Goal: Entertainment & Leisure: Consume media (video, audio)

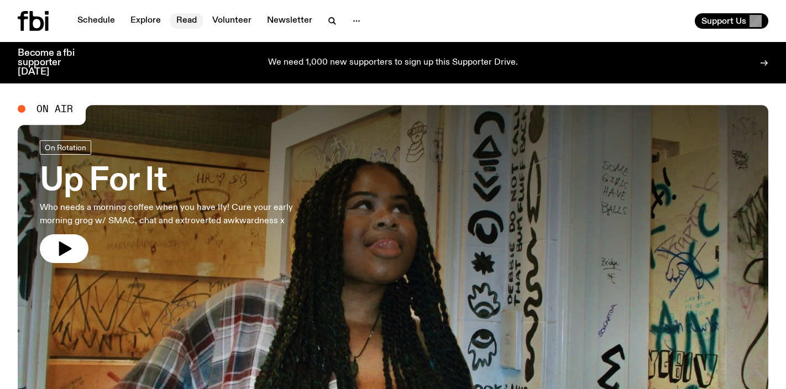
click at [184, 26] on link "Read" at bounding box center [187, 20] width 34 height 15
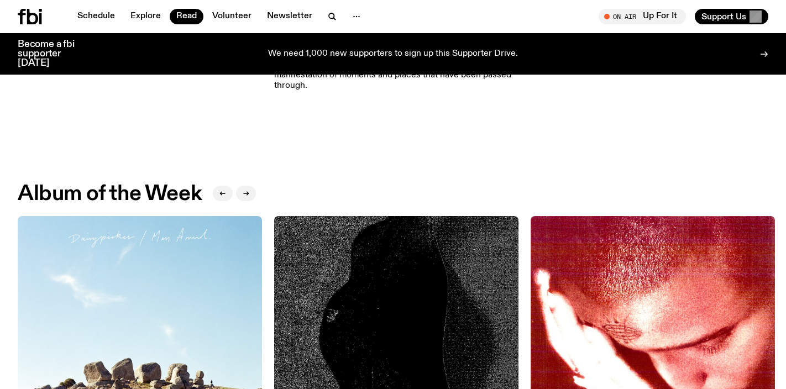
scroll to position [500, 0]
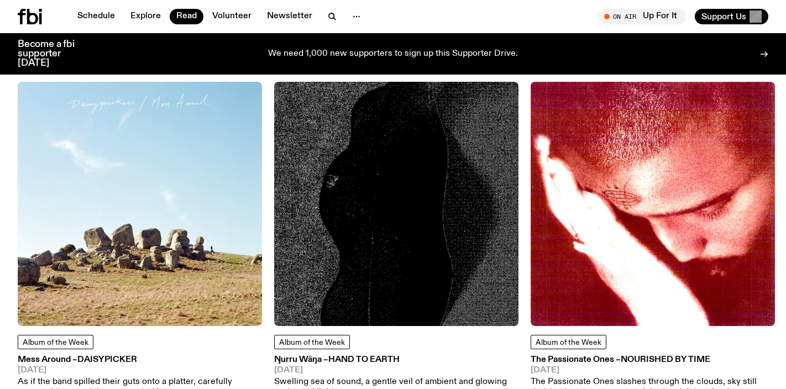
click at [112, 235] on img at bounding box center [140, 204] width 244 height 244
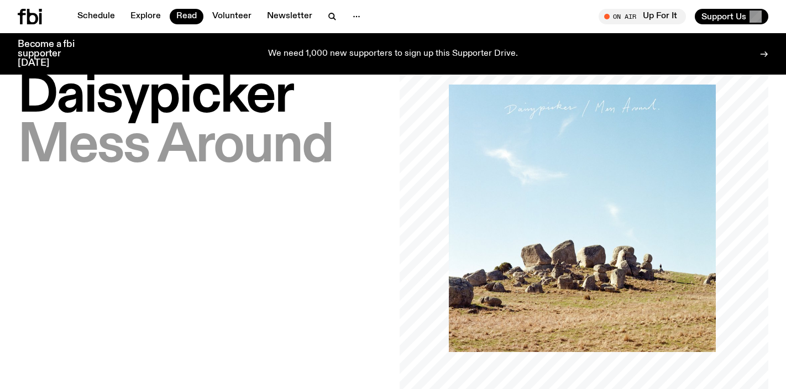
scroll to position [3, 0]
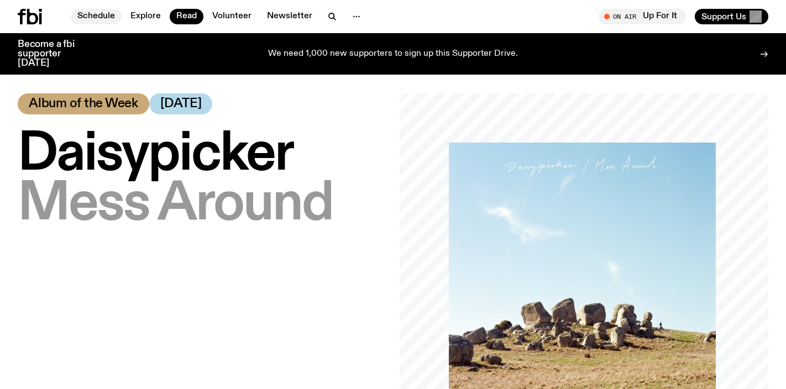
click at [99, 13] on link "Schedule" at bounding box center [96, 16] width 51 height 15
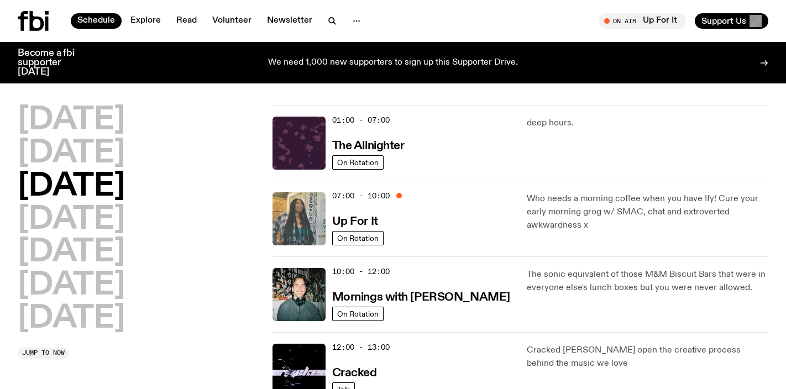
click at [323, 227] on img at bounding box center [299, 218] width 53 height 53
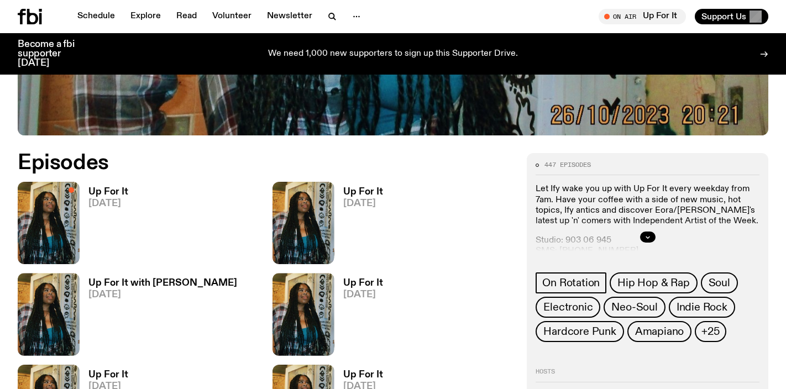
scroll to position [621, 0]
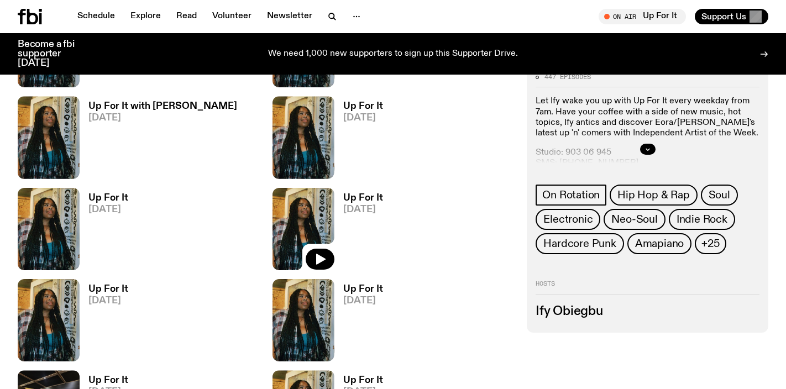
click at [322, 223] on img at bounding box center [304, 229] width 62 height 82
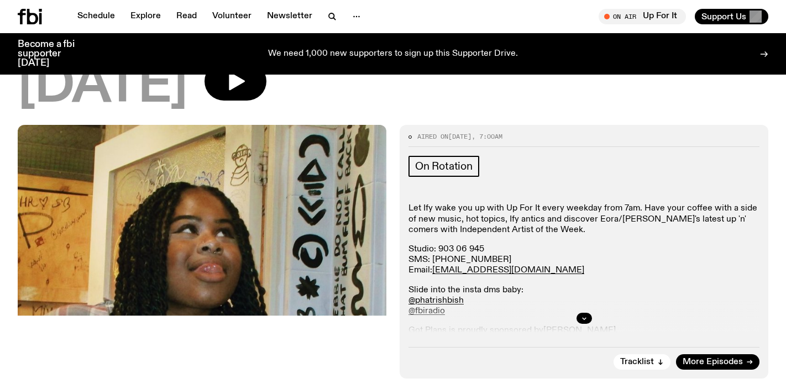
scroll to position [86, 0]
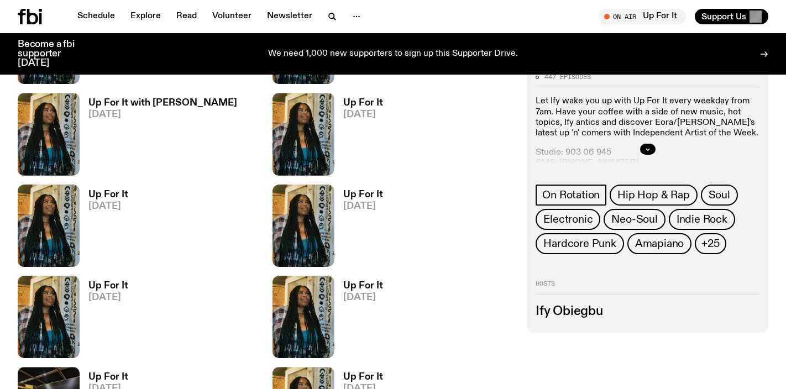
scroll to position [760, 0]
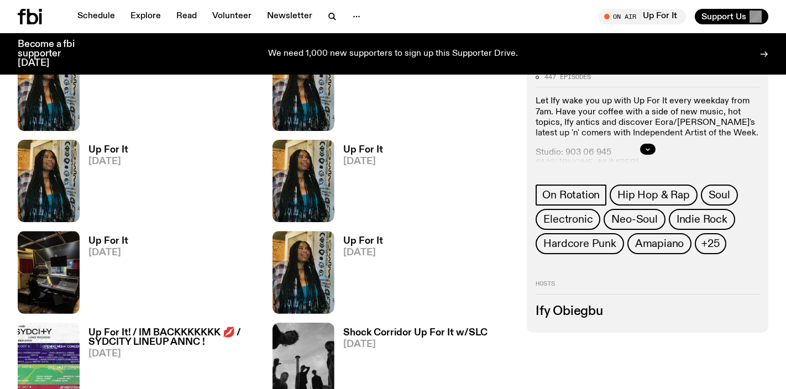
click at [72, 280] on img at bounding box center [49, 272] width 62 height 82
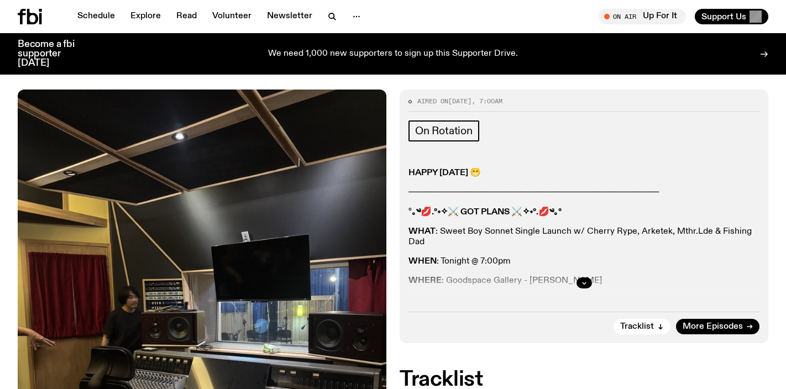
scroll to position [123, 0]
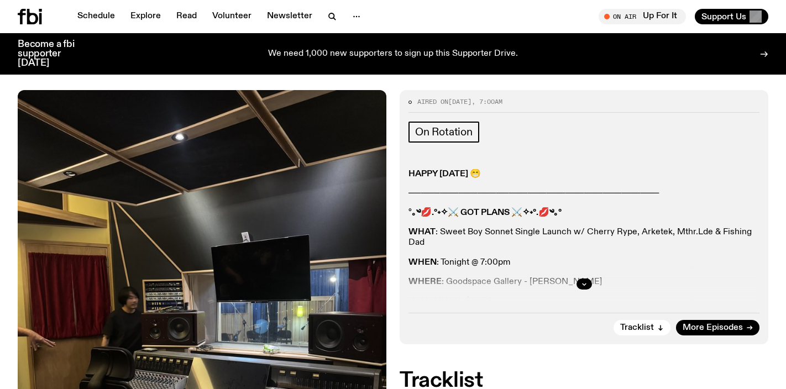
click at [584, 290] on div at bounding box center [584, 283] width 351 height 35
click at [584, 284] on icon "button" at bounding box center [584, 284] width 7 height 7
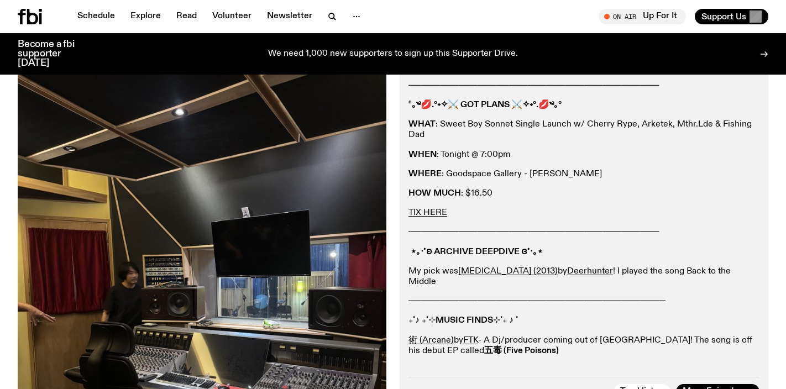
scroll to position [179, 0]
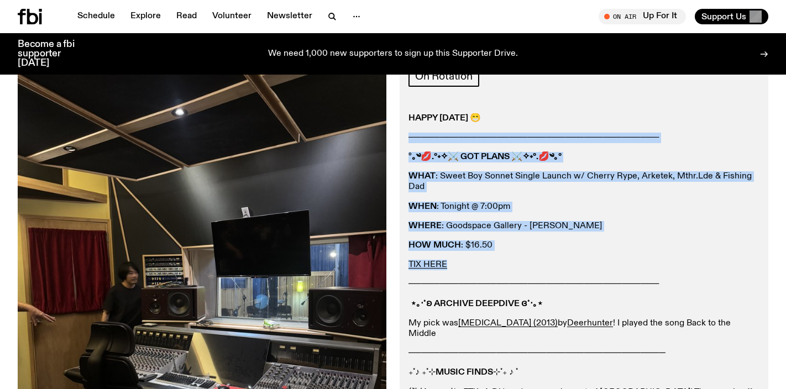
drag, startPoint x: 491, startPoint y: 268, endPoint x: 409, endPoint y: 134, distance: 157.9
click at [409, 134] on div "HAPPY [DATE] 😁 ──────────────────────────────────────── ° ｡༄💋.°˖✧⚔ GOT PLANS ⚔✧…" at bounding box center [584, 270] width 351 height 315
copy div "──────────────────────────────────────── ° ｡༄💋.°˖✧⚔ GOT PLANS ⚔✧˖°.💋༄｡° WHAT : …"
click at [539, 167] on div "HAPPY [DATE] 😁 ──────────────────────────────────────── ° ｡༄💋.°˖✧⚔ GOT PLANS ⚔✧…" at bounding box center [584, 270] width 351 height 315
